Goal: Information Seeking & Learning: Learn about a topic

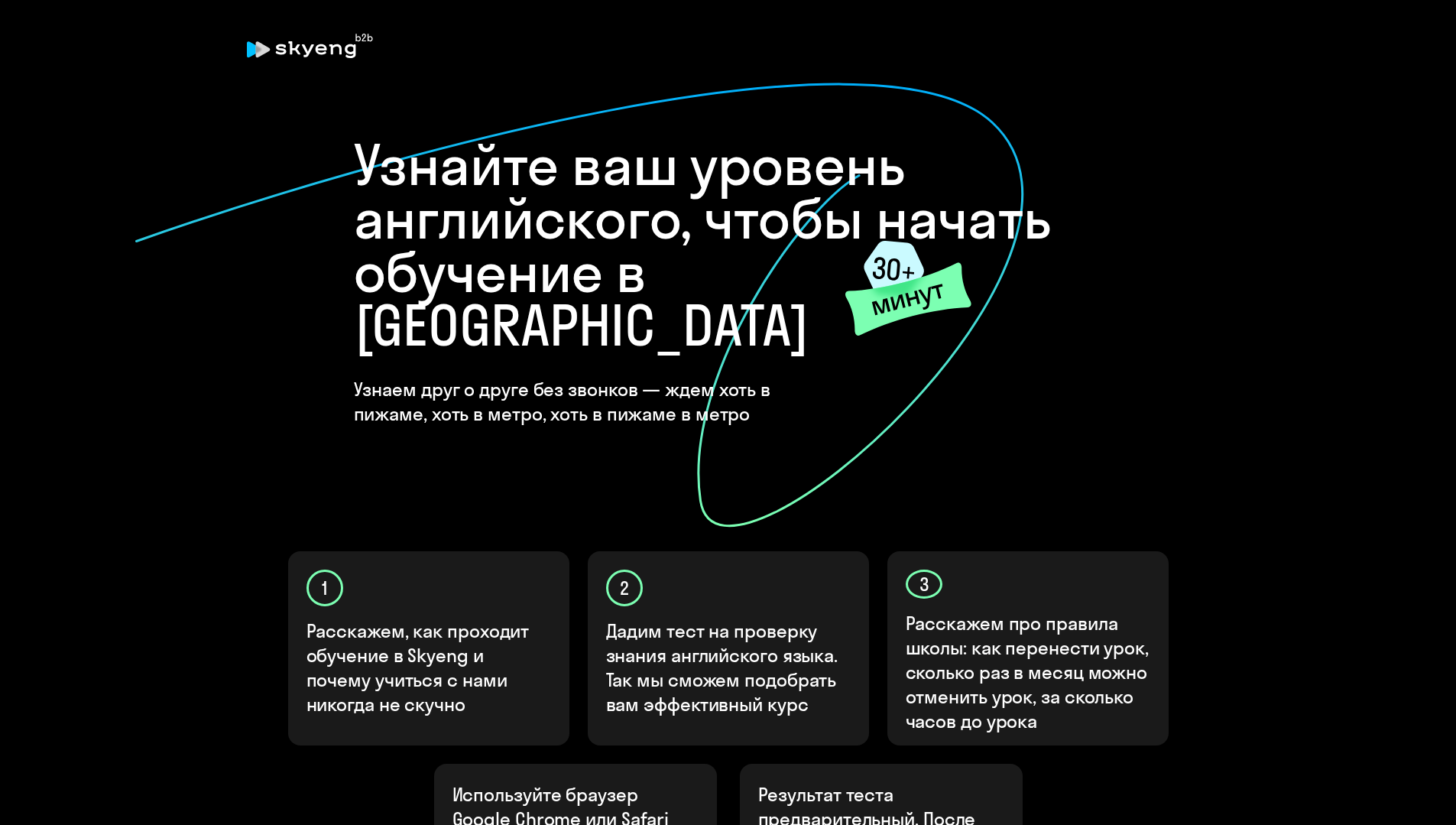
click at [242, 276] on icon at bounding box center [579, 305] width 891 height 446
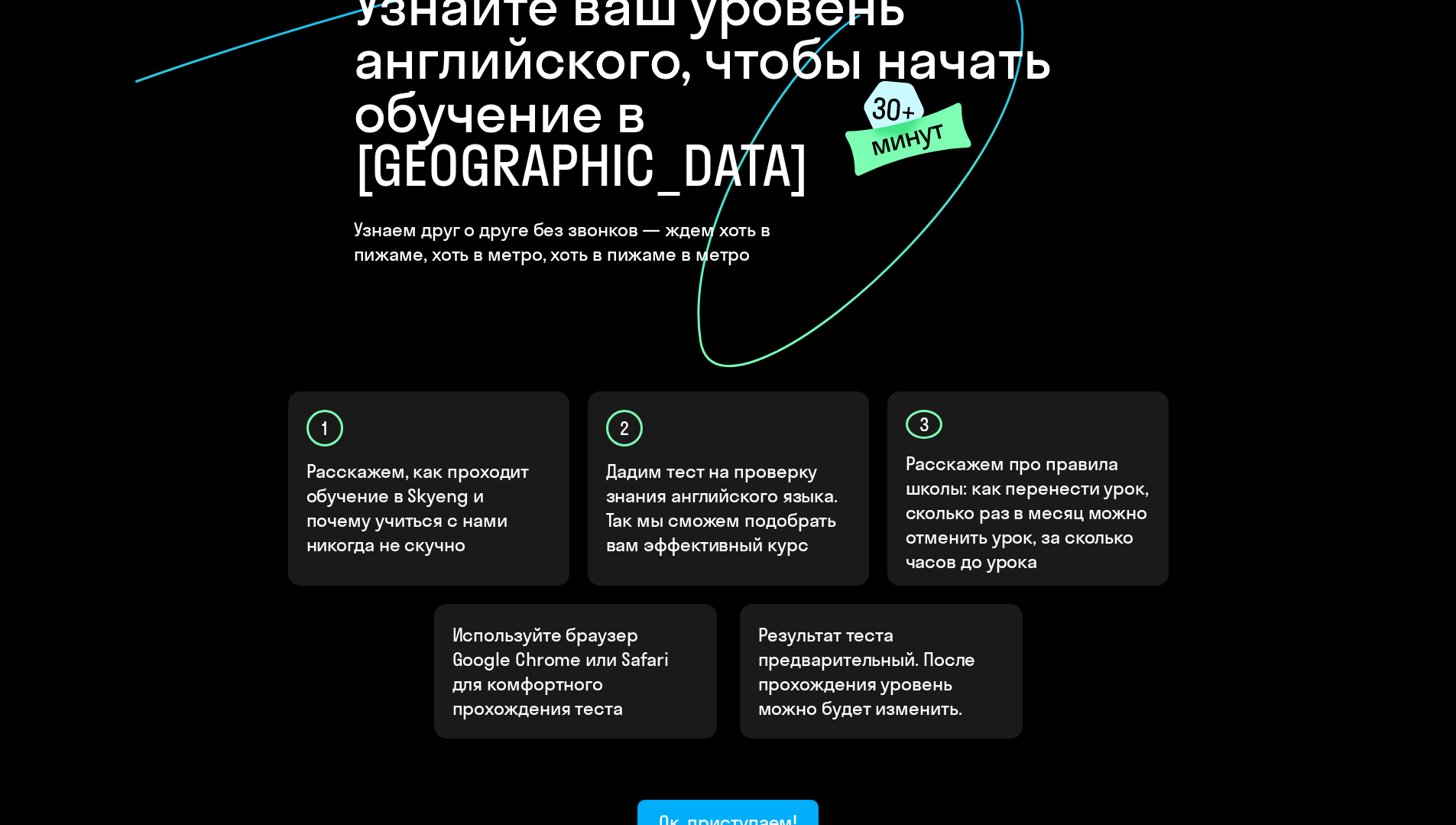
scroll to position [279, 0]
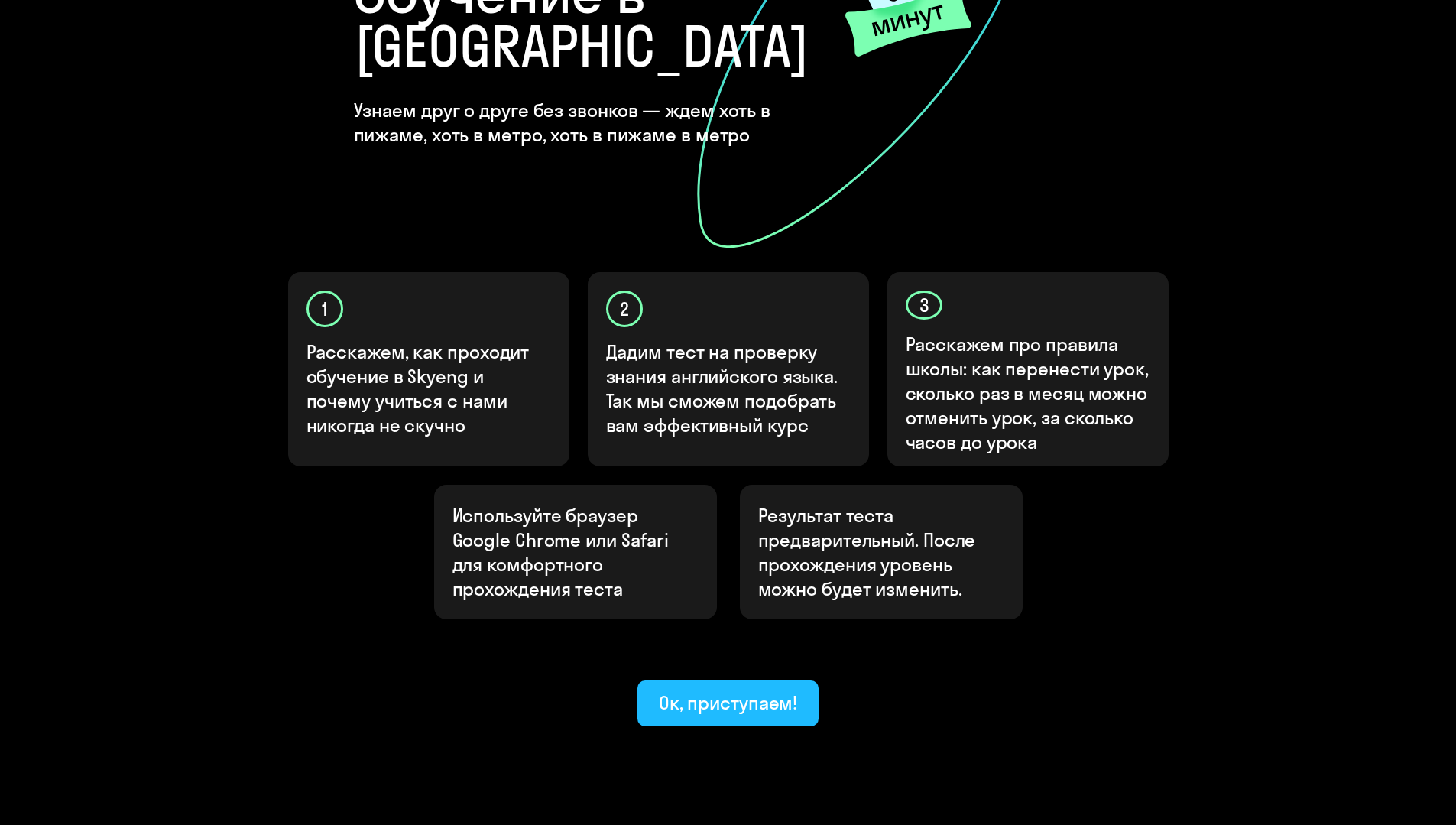
click at [744, 690] on div "Ок, приступаем!" at bounding box center [728, 703] width 140 height 25
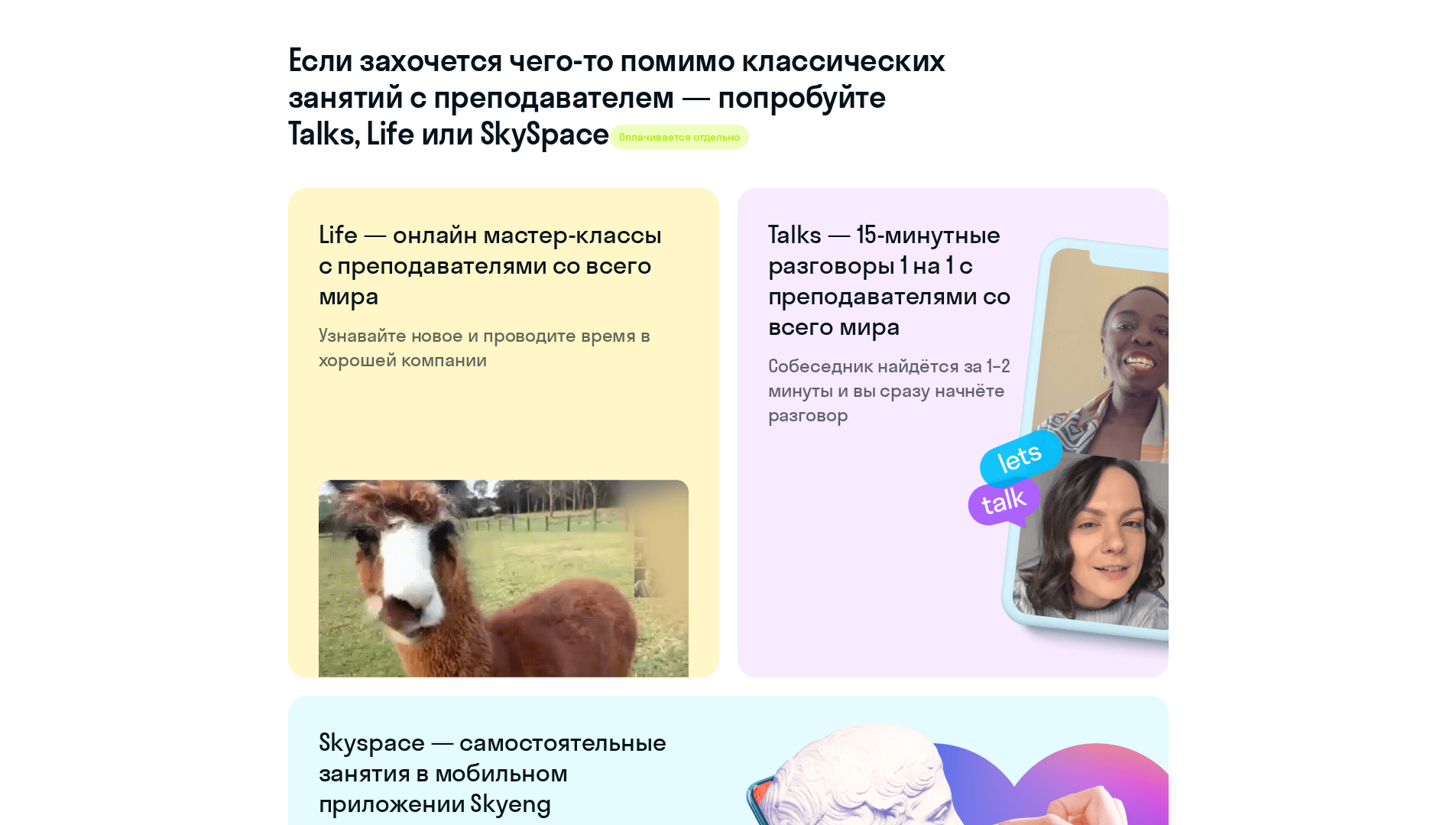
scroll to position [2719, 0]
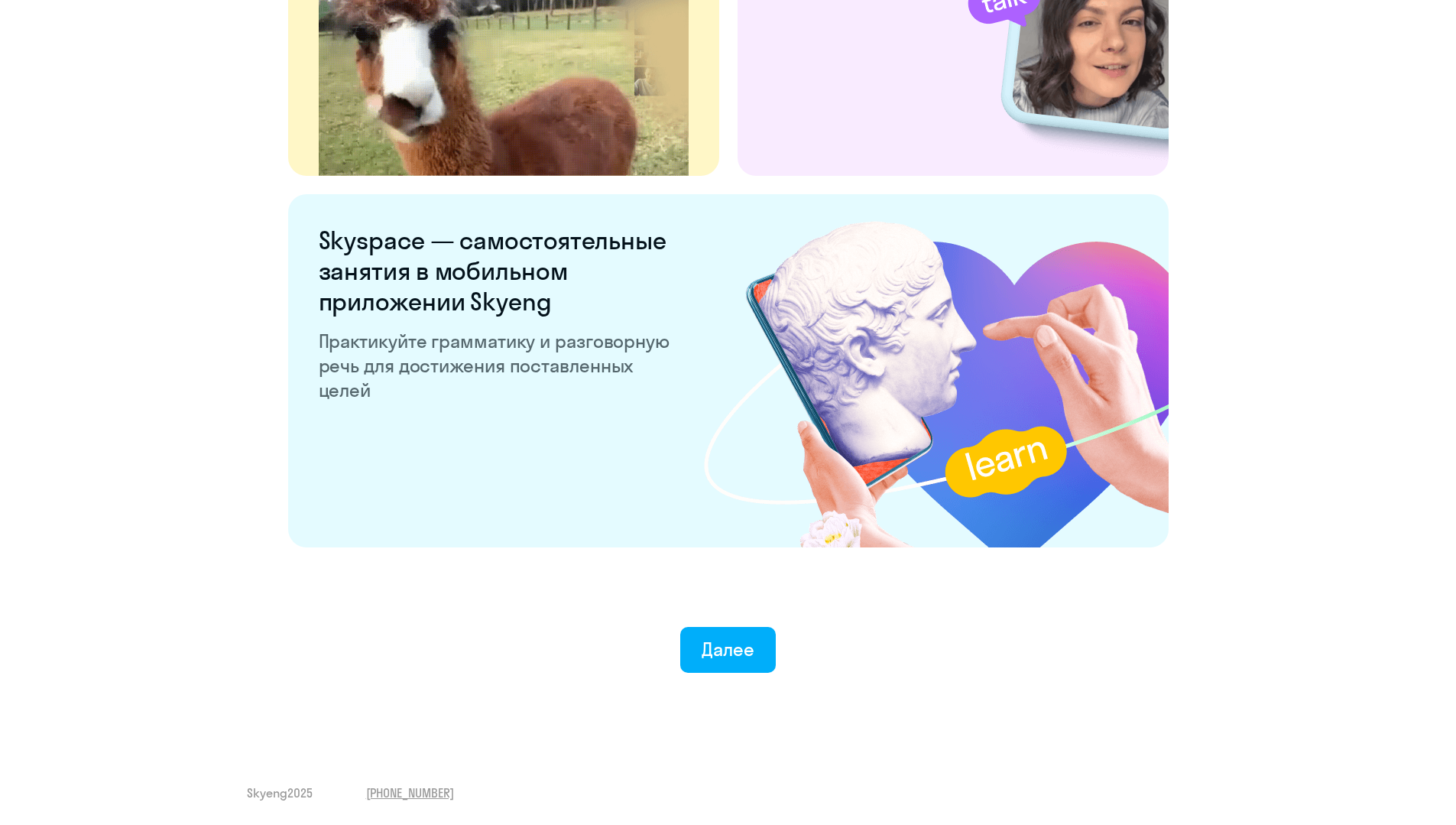
drag, startPoint x: 472, startPoint y: 208, endPoint x: 510, endPoint y: 264, distance: 67.7
click at [482, 223] on div "Skyspace — самостоятельные занятия в мобильном приложении Skyeng Практикуйте гр…" at bounding box center [729, 371] width 881 height 353
click at [513, 268] on h6 "Skyspace — самостоятельные занятия в мобильном приложении Skyeng" at bounding box center [496, 271] width 356 height 92
click at [740, 651] on div "Далее" at bounding box center [728, 649] width 53 height 25
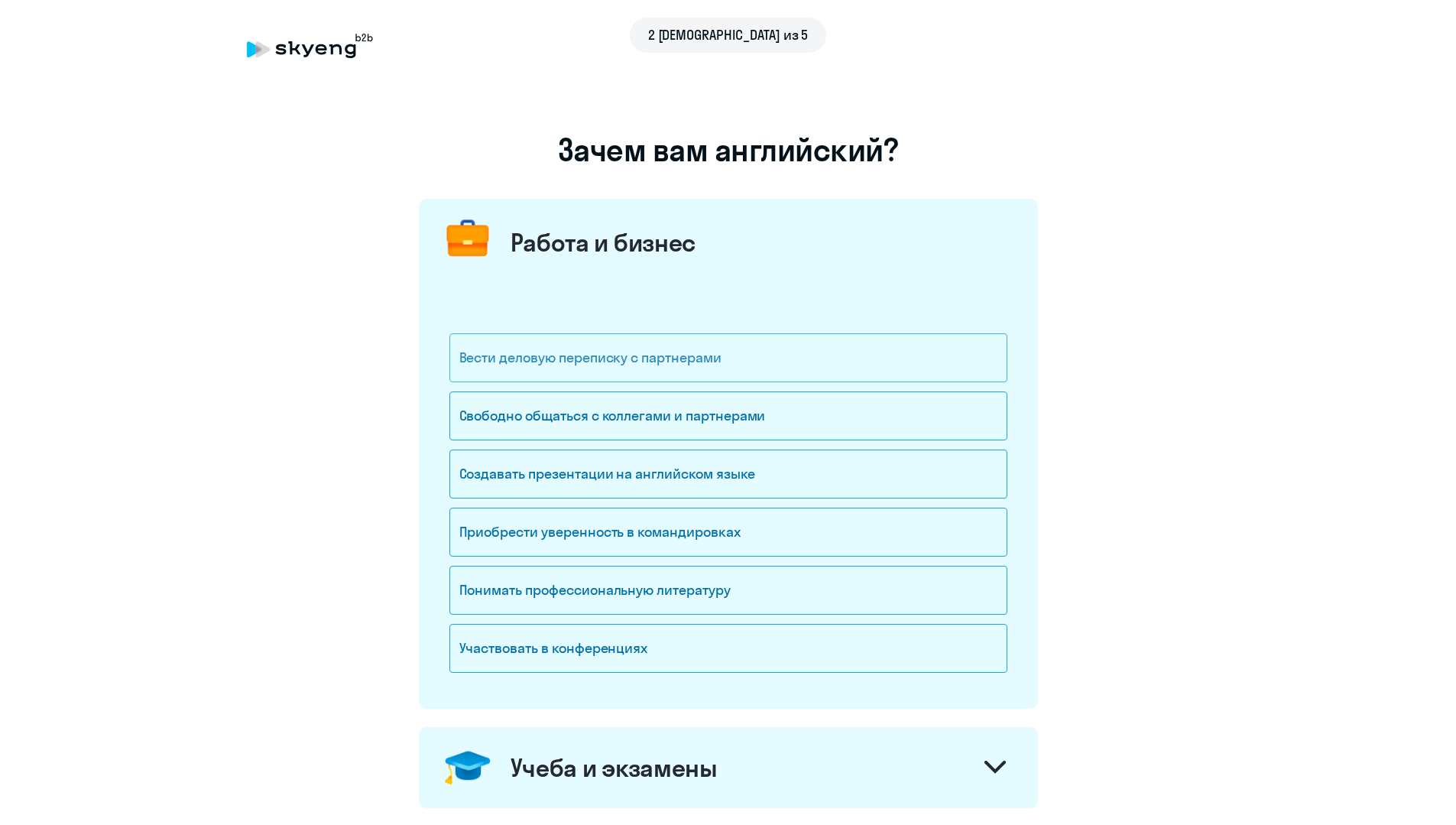
click at [674, 356] on div "Вести деловую переписку с партнерами" at bounding box center [729, 358] width 558 height 49
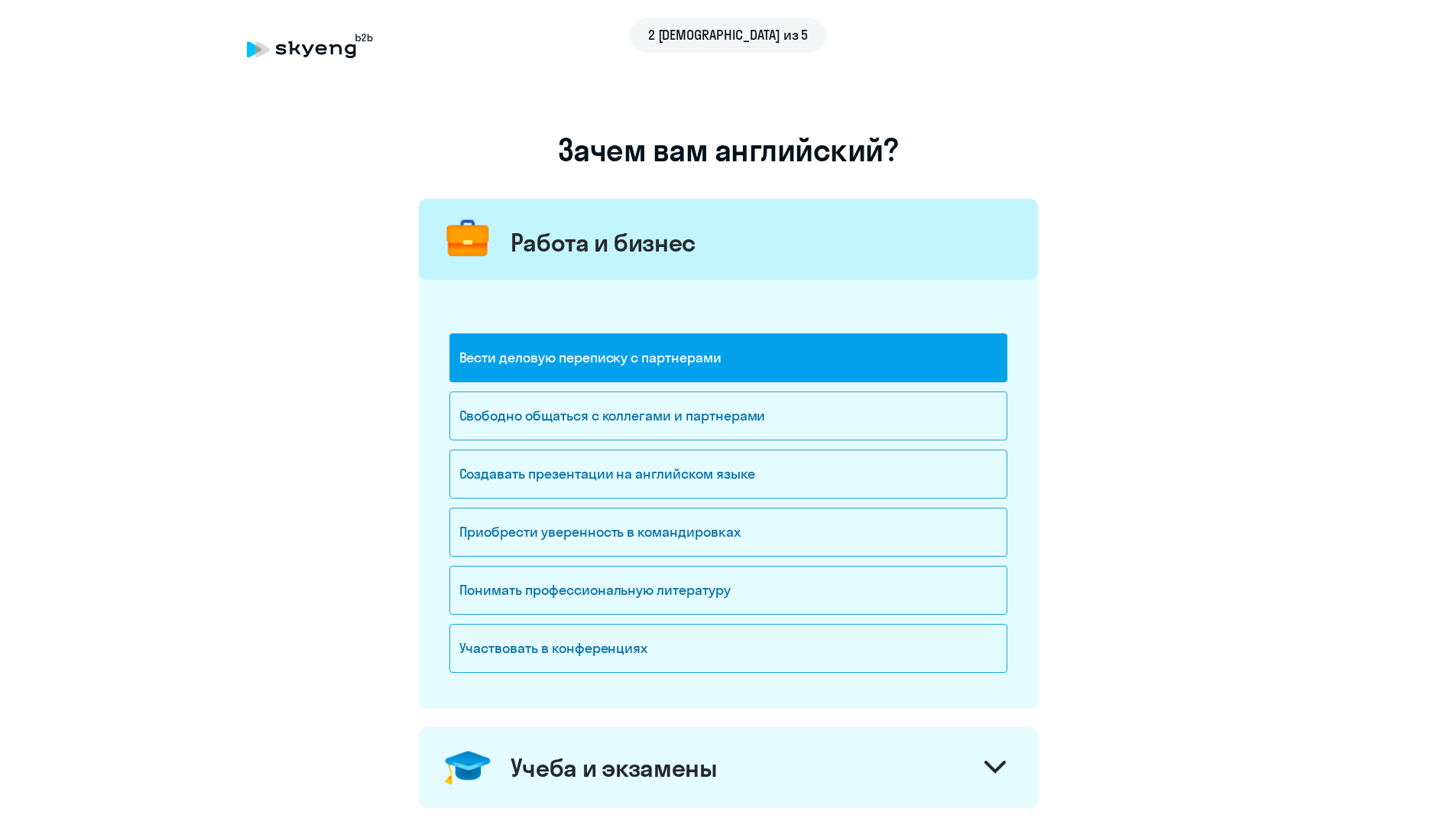
click at [674, 356] on div "Вести деловую переписку с партнерами" at bounding box center [729, 358] width 558 height 49
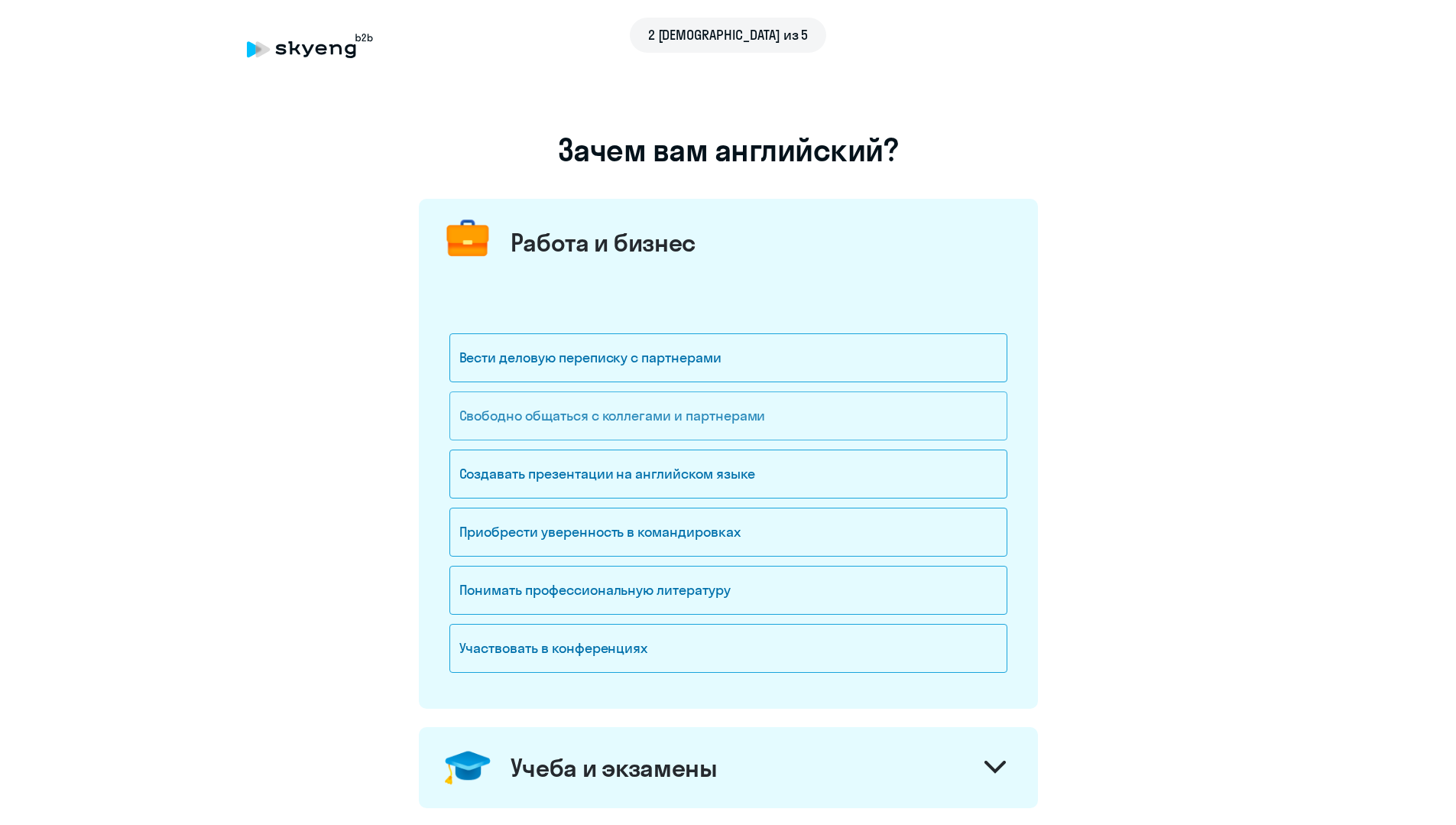
click at [543, 430] on div "Свободно общаться с коллегами и партнерами" at bounding box center [729, 416] width 558 height 49
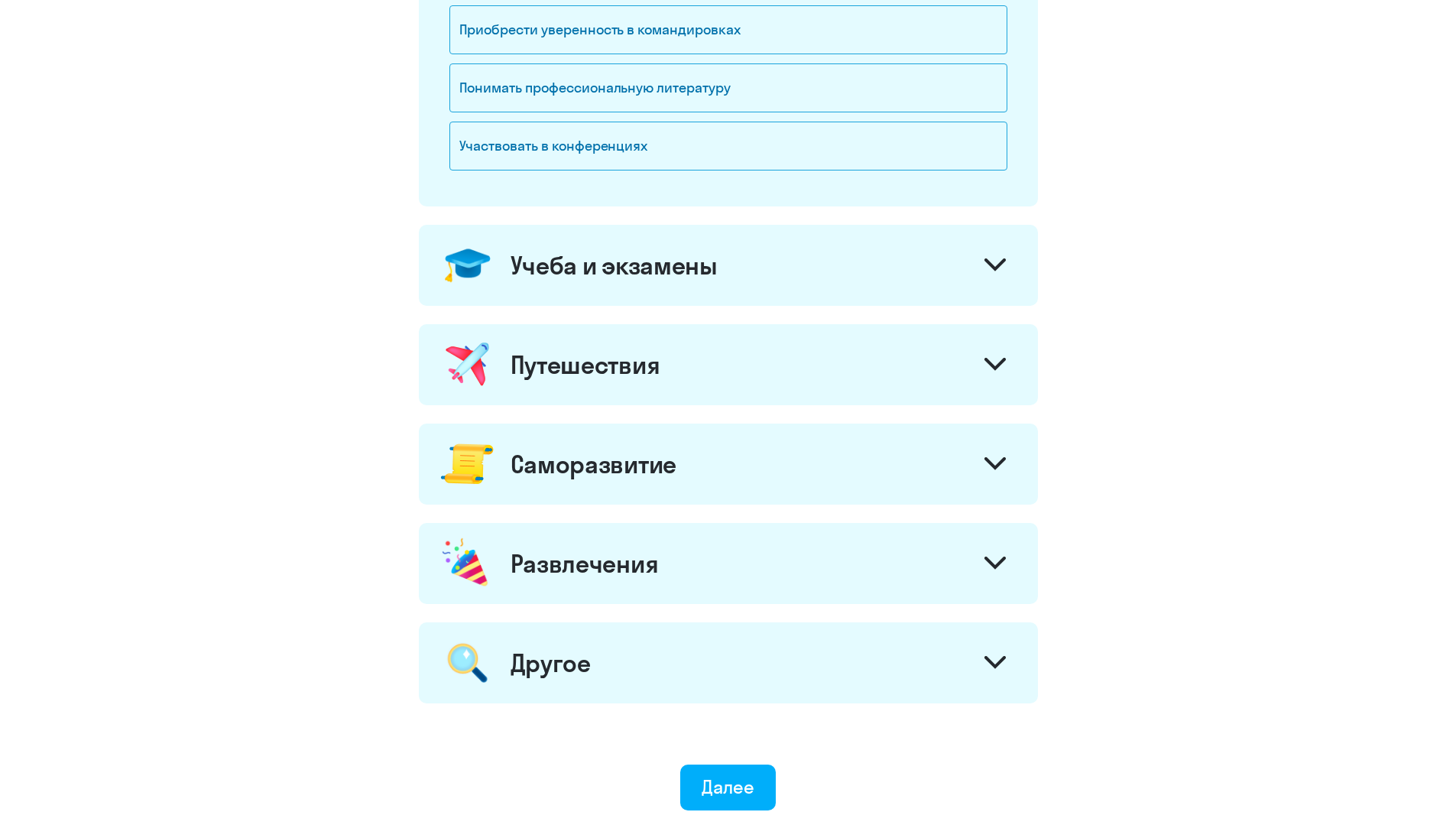
scroll to position [634, 0]
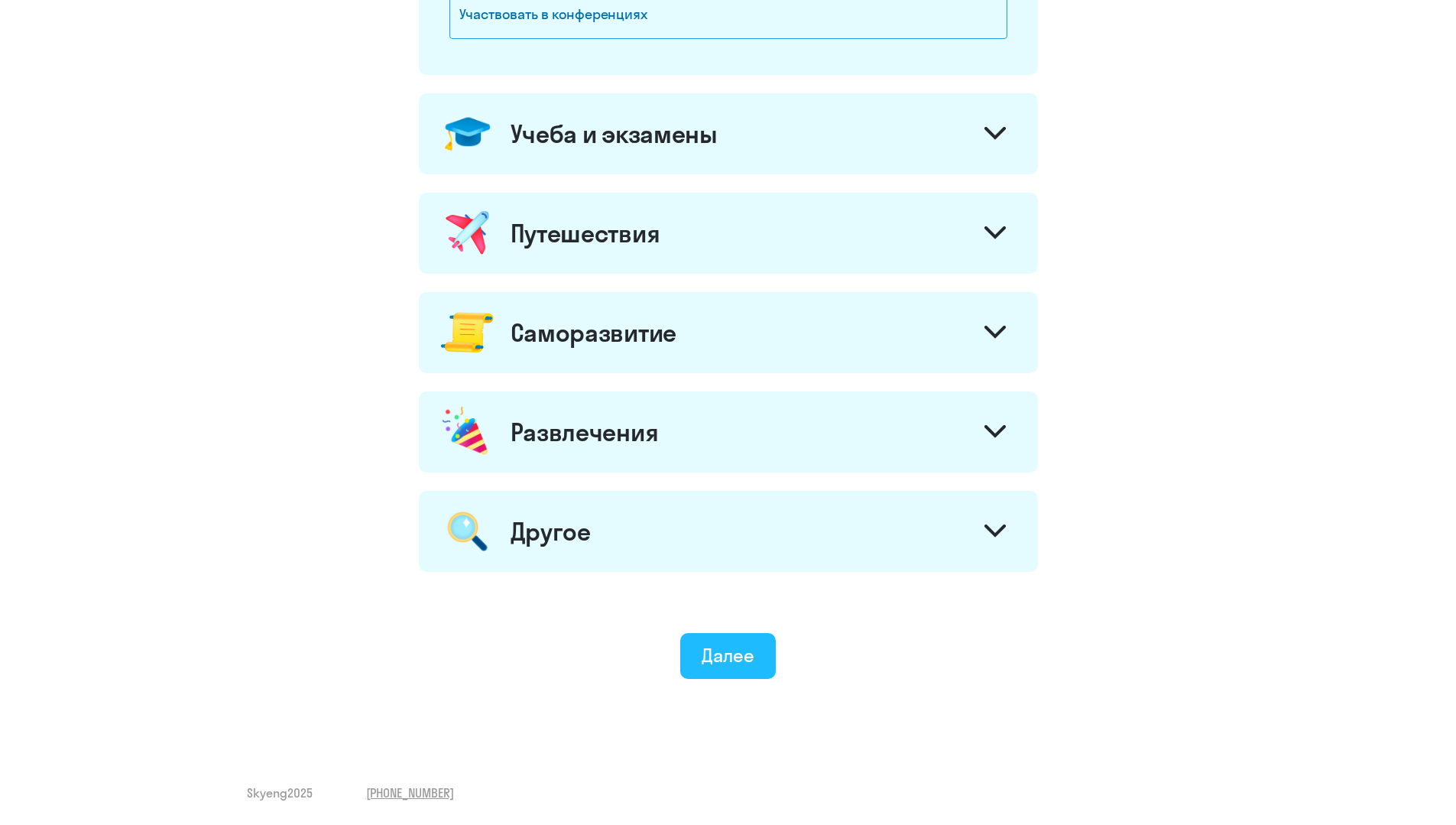
click at [725, 657] on div "Далее" at bounding box center [728, 655] width 53 height 25
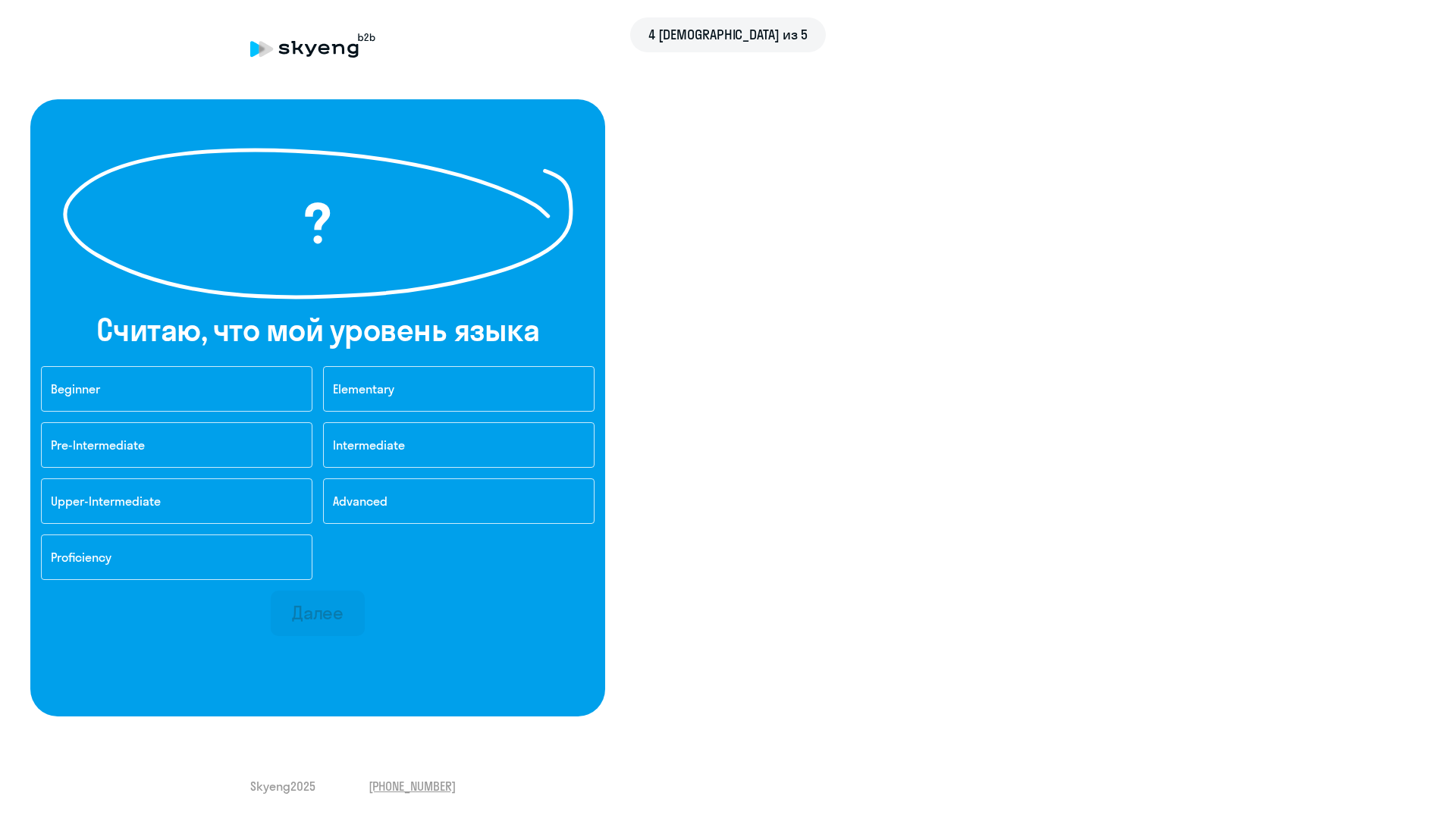
click at [606, 299] on div "?" at bounding box center [317, 223] width 575 height 152
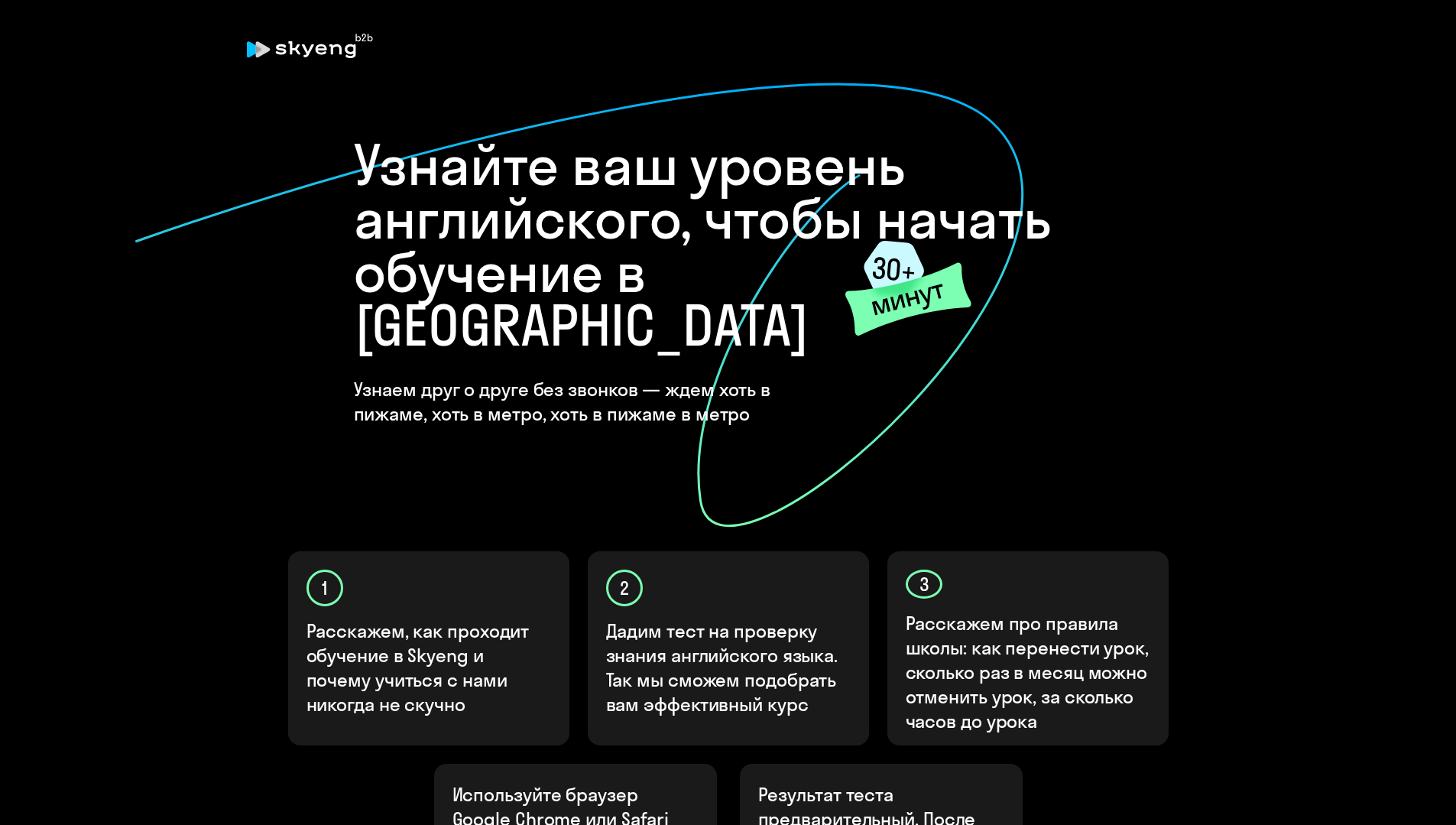
click at [553, 373] on icon at bounding box center [579, 305] width 891 height 446
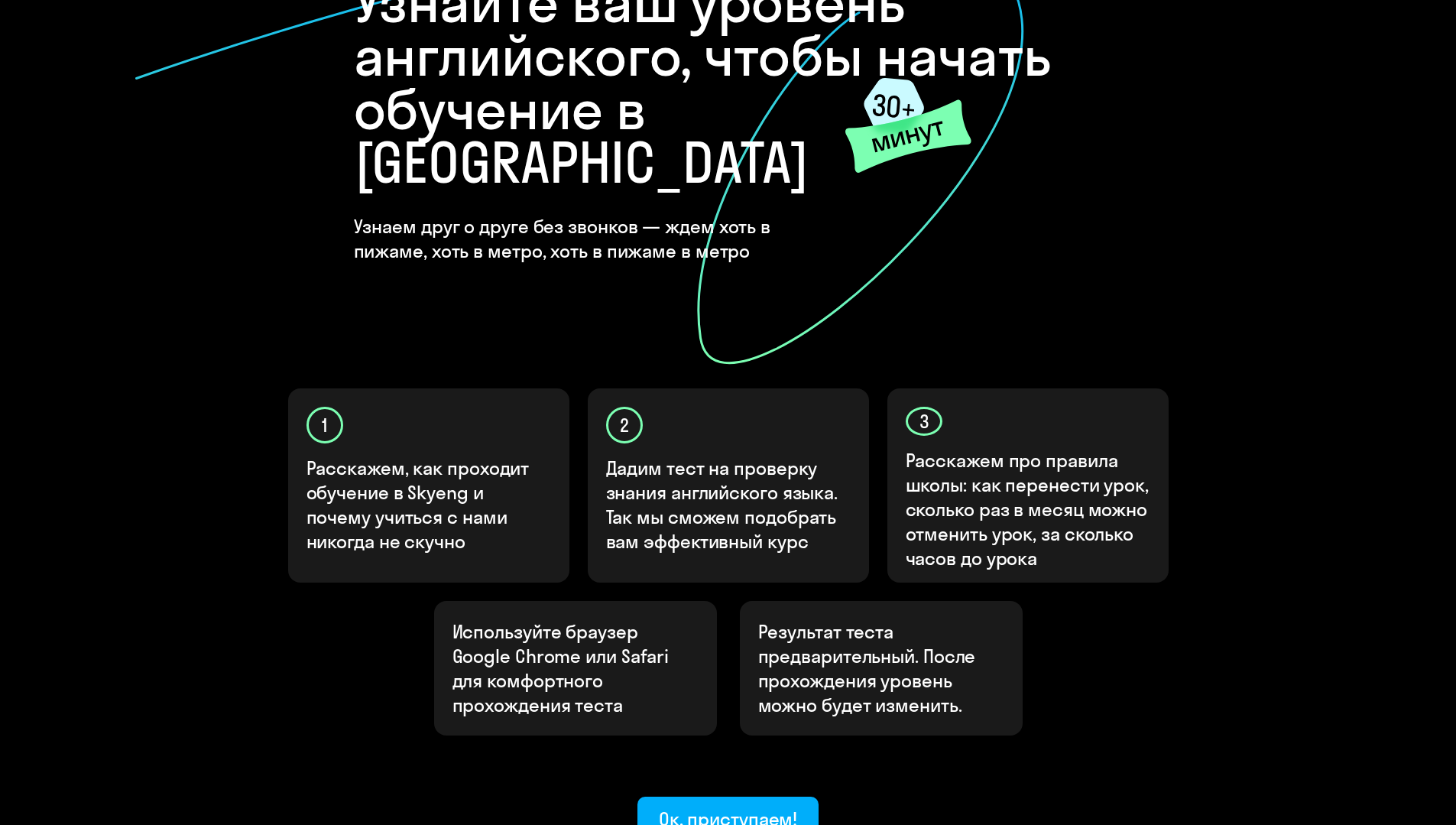
scroll to position [279, 0]
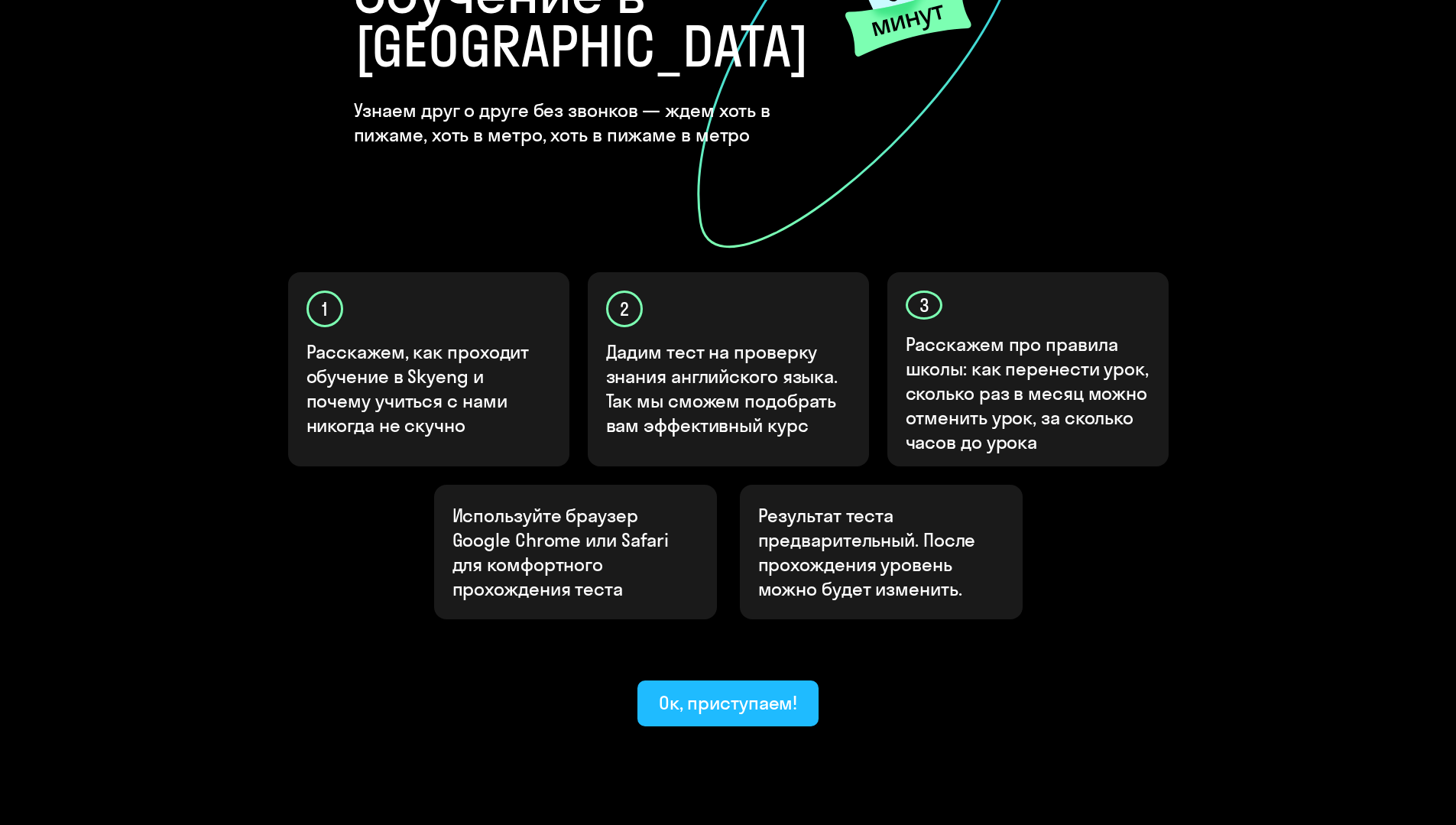
click at [771, 690] on div "Ок, приступаем!" at bounding box center [728, 703] width 140 height 25
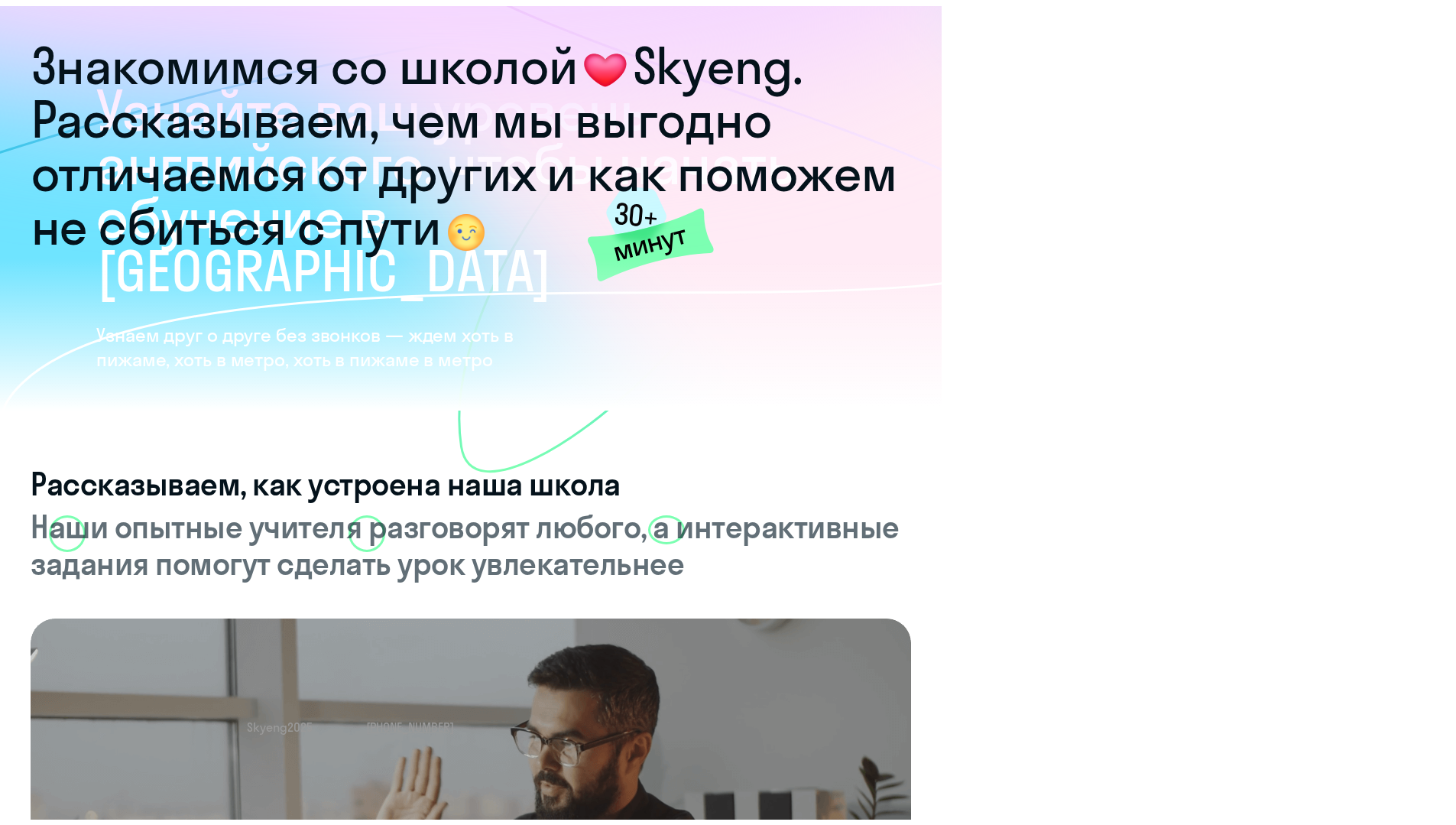
scroll to position [2719, 0]
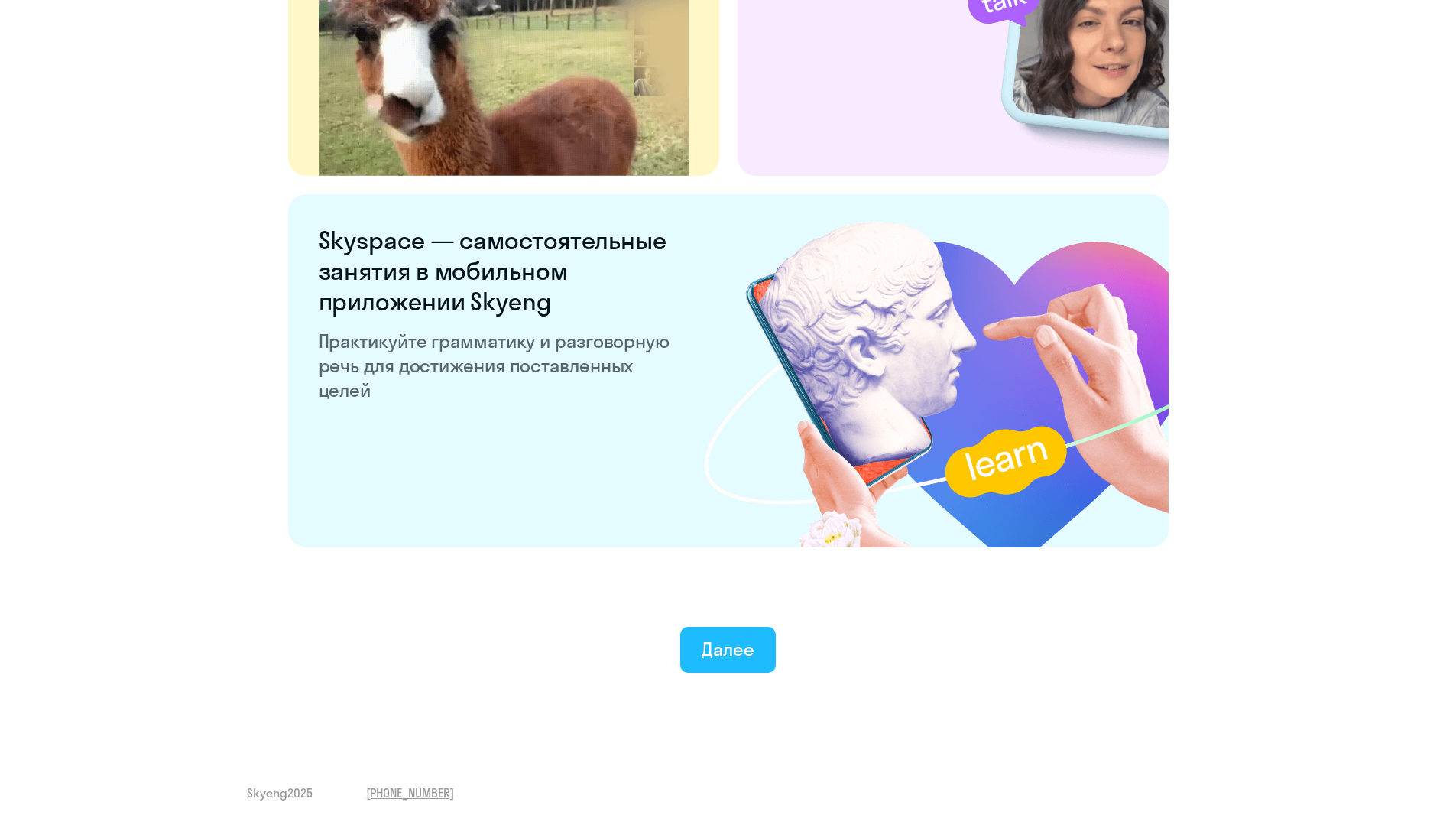
click at [737, 643] on div "Далее" at bounding box center [728, 649] width 53 height 25
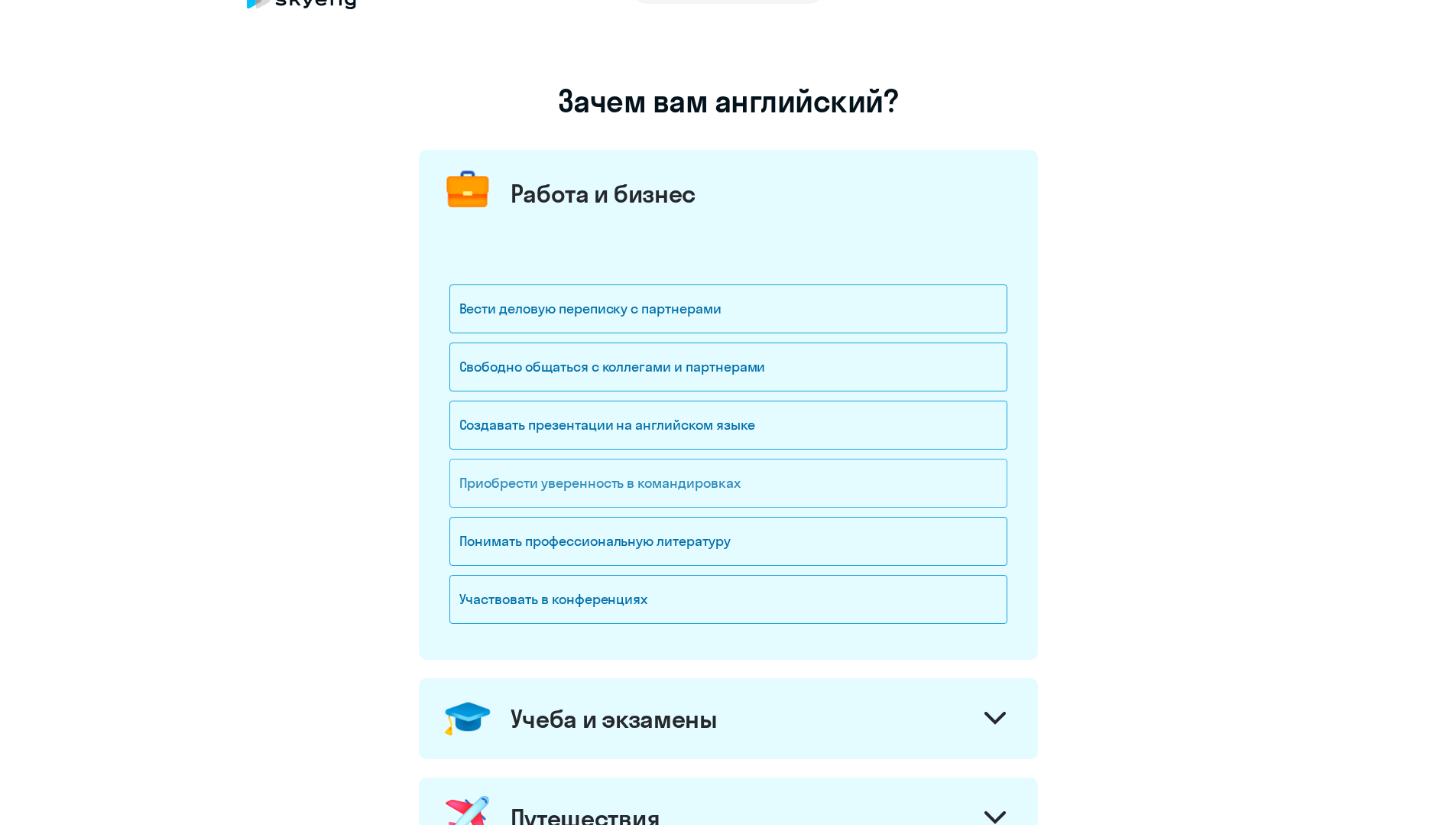
scroll to position [77, 0]
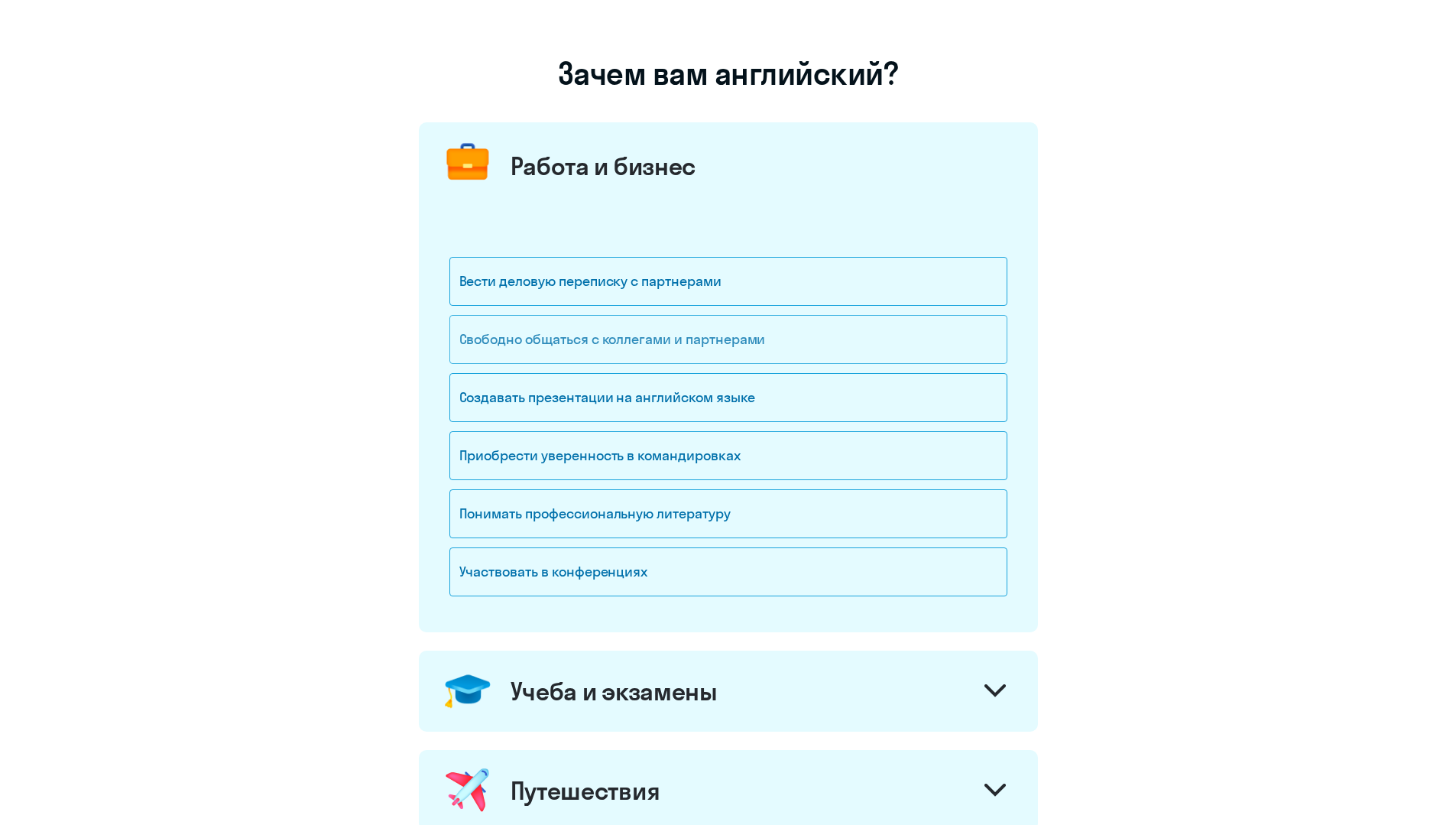
click at [588, 341] on div "Свободно общаться с коллегами и партнерами" at bounding box center [729, 340] width 558 height 49
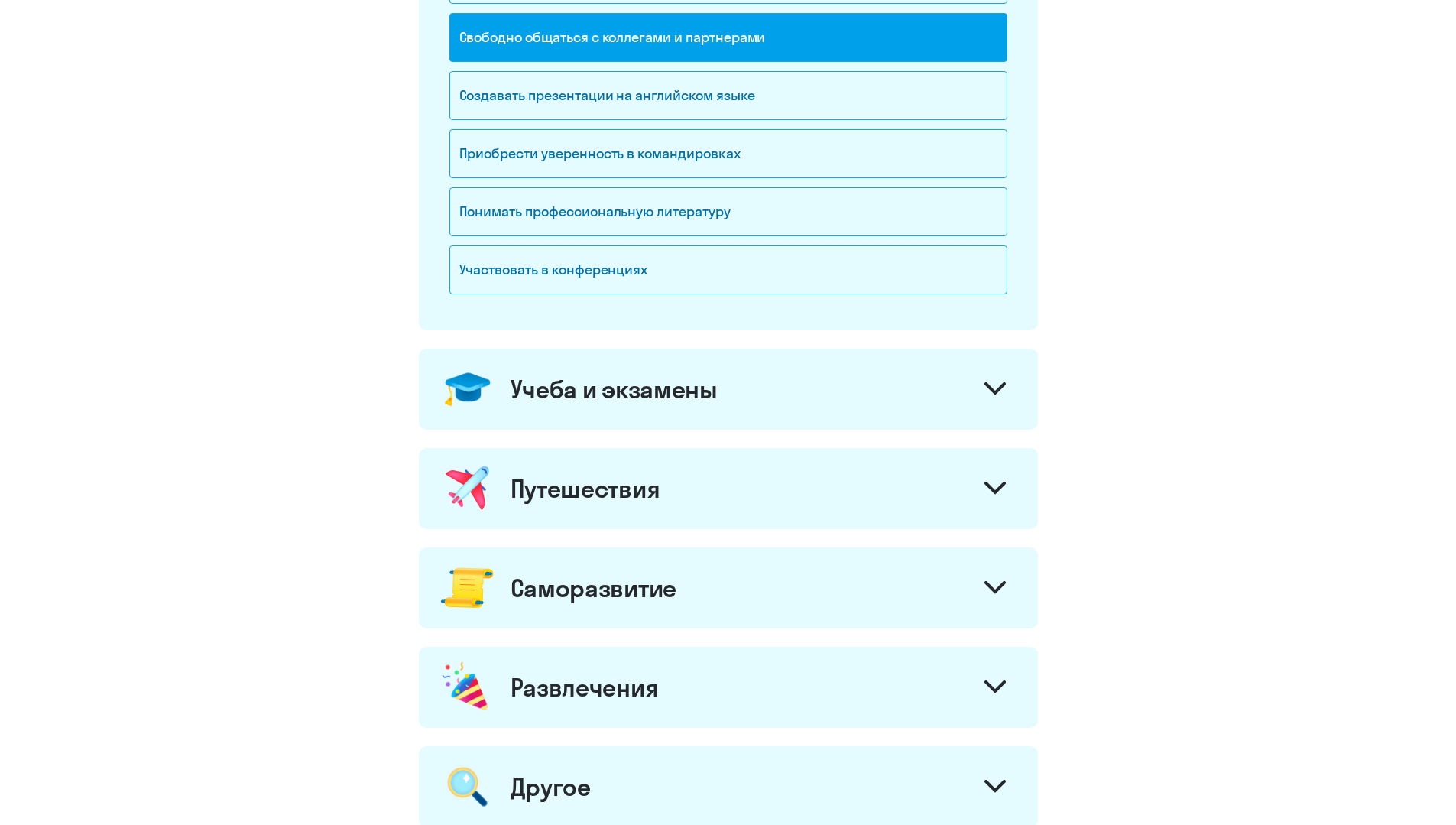
scroll to position [611, 0]
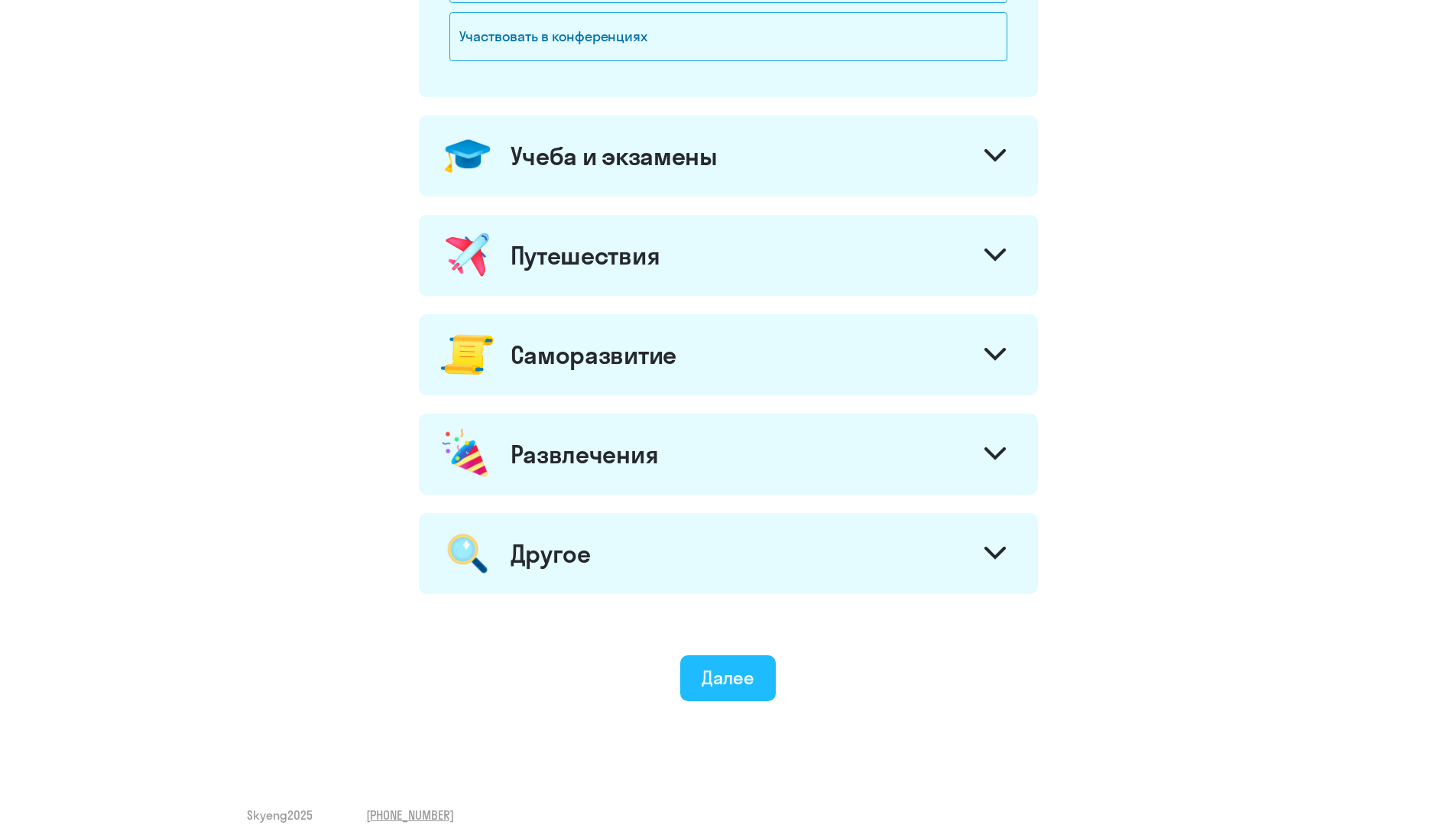
click at [739, 678] on div "Далее" at bounding box center [728, 678] width 53 height 25
